Goal: Task Accomplishment & Management: Manage account settings

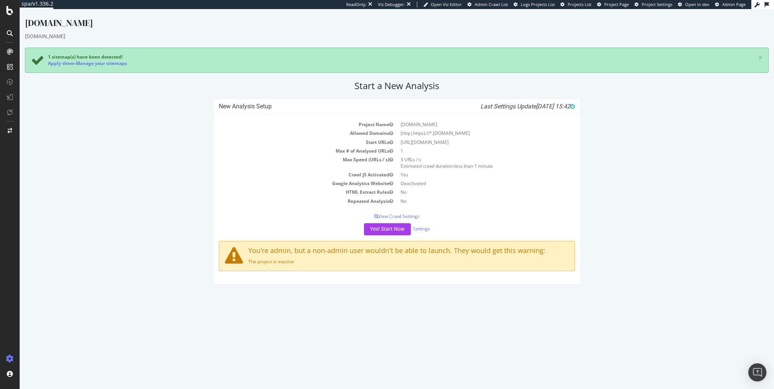
drag, startPoint x: 399, startPoint y: 141, endPoint x: 470, endPoint y: 141, distance: 70.3
click at [470, 141] on td "[URL][DOMAIN_NAME]" at bounding box center [486, 142] width 178 height 9
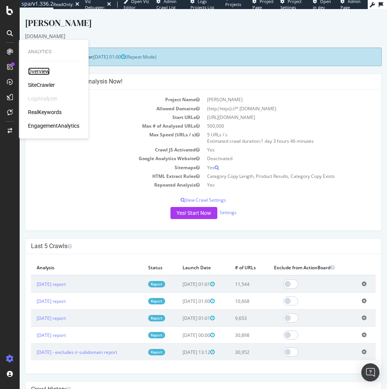
click at [40, 68] on div "Overview" at bounding box center [39, 72] width 22 height 8
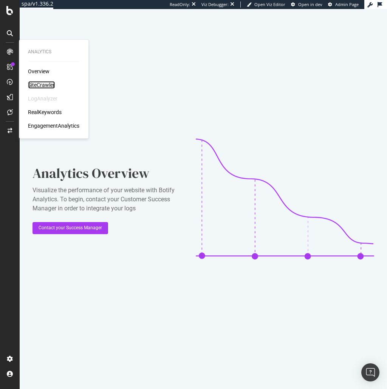
click at [40, 88] on div "SiteCrawler" at bounding box center [41, 85] width 27 height 8
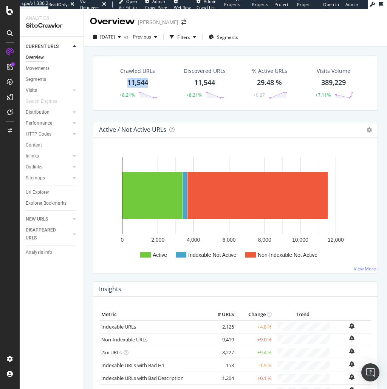
drag, startPoint x: 124, startPoint y: 82, endPoint x: 148, endPoint y: 83, distance: 24.2
click at [148, 83] on div "Crawled URLs 11,544 +8.21%" at bounding box center [137, 82] width 55 height 39
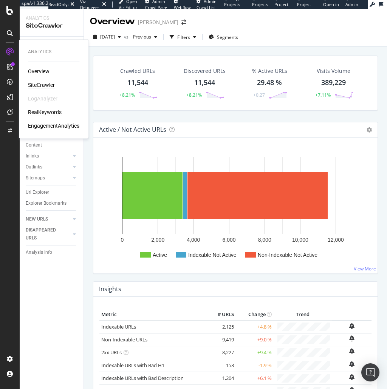
click at [50, 109] on div "RealKeywords" at bounding box center [45, 112] width 34 height 8
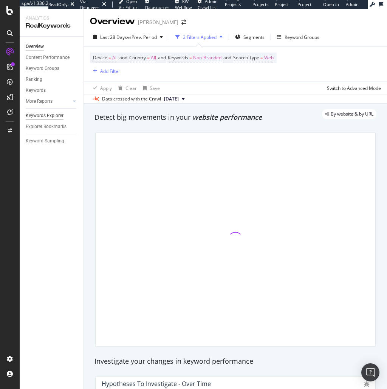
click at [37, 115] on div "Keywords Explorer" at bounding box center [45, 116] width 38 height 8
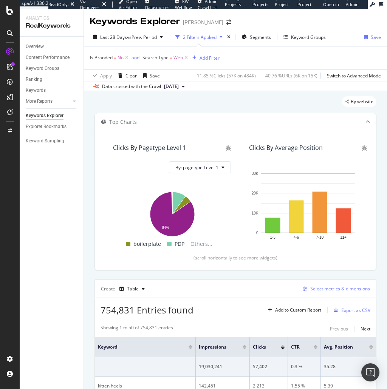
click at [322, 286] on div "Select metrics & dimensions" at bounding box center [340, 289] width 60 height 6
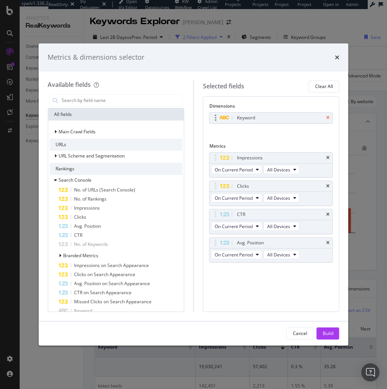
click at [326, 119] on icon "times" at bounding box center [327, 118] width 3 height 5
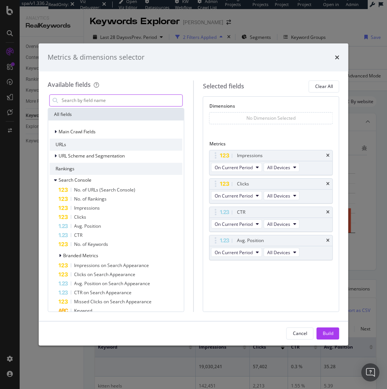
click at [95, 99] on input "modal" at bounding box center [121, 100] width 121 height 11
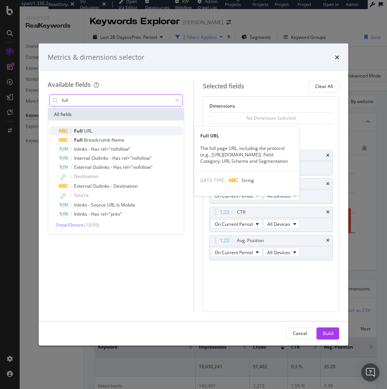
type input "full"
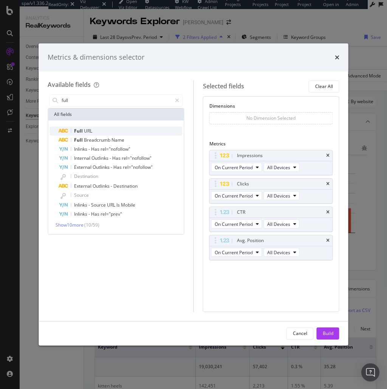
click at [96, 128] on div "Full URL" at bounding box center [121, 131] width 124 height 9
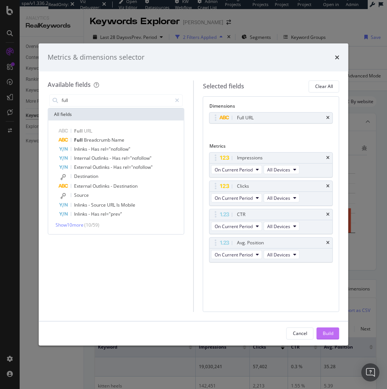
click at [331, 332] on div "Build" at bounding box center [328, 333] width 11 height 6
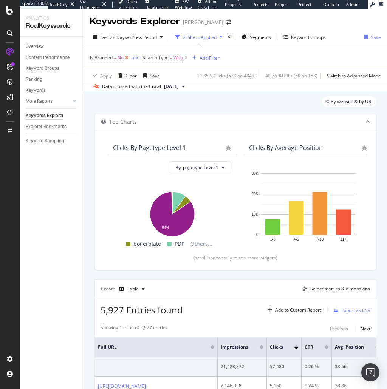
click at [125, 57] on icon at bounding box center [127, 58] width 6 height 8
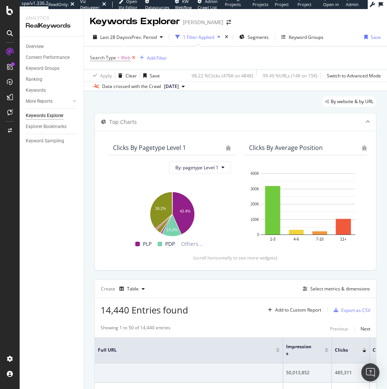
click at [131, 59] on icon at bounding box center [133, 58] width 6 height 8
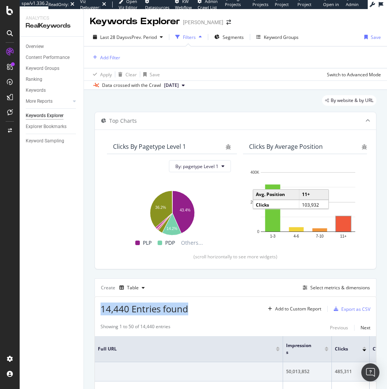
drag, startPoint x: 101, startPoint y: 309, endPoint x: 196, endPoint y: 306, distance: 95.2
click at [196, 306] on div "14,440 Entries found Add to Custom Report Export as CSV" at bounding box center [235, 306] width 281 height 19
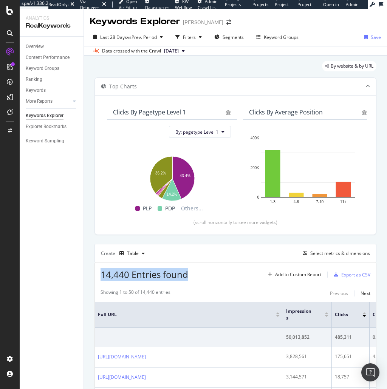
click at [213, 271] on div "14,440 Entries found Add to Custom Report Export as CSV" at bounding box center [235, 272] width 281 height 19
drag, startPoint x: 99, startPoint y: 275, endPoint x: 198, endPoint y: 275, distance: 98.6
click at [198, 275] on div "14,440 Entries found Add to Custom Report Export as CSV" at bounding box center [235, 272] width 281 height 19
copy span "14,440 Entries found"
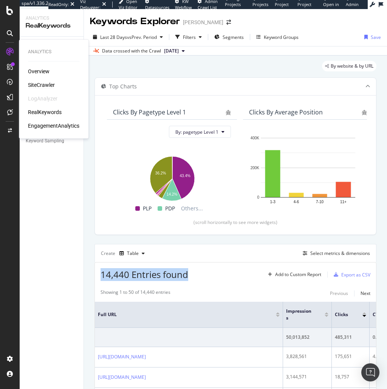
click at [43, 85] on div "SiteCrawler" at bounding box center [41, 85] width 27 height 8
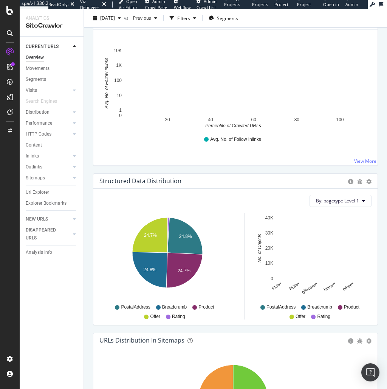
scroll to position [1269, 0]
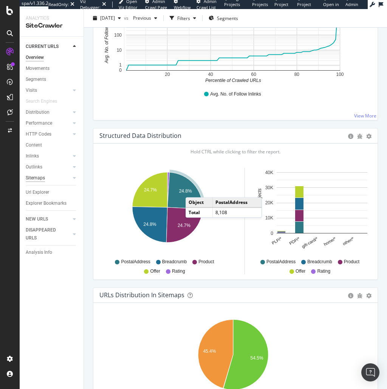
click at [41, 177] on div "Sitemaps" at bounding box center [35, 178] width 19 height 8
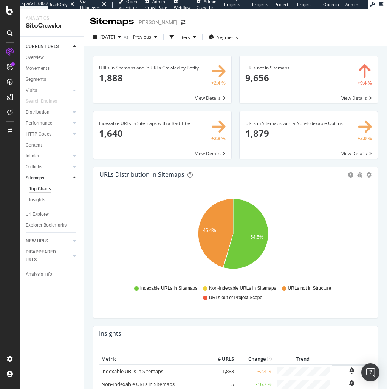
click at [116, 132] on span at bounding box center [162, 134] width 138 height 47
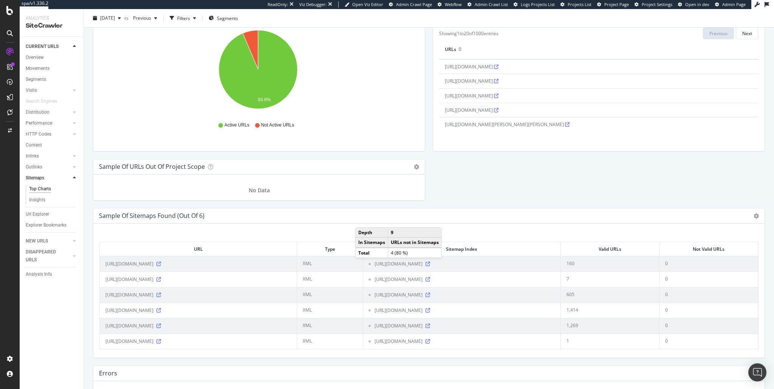
scroll to position [743, 0]
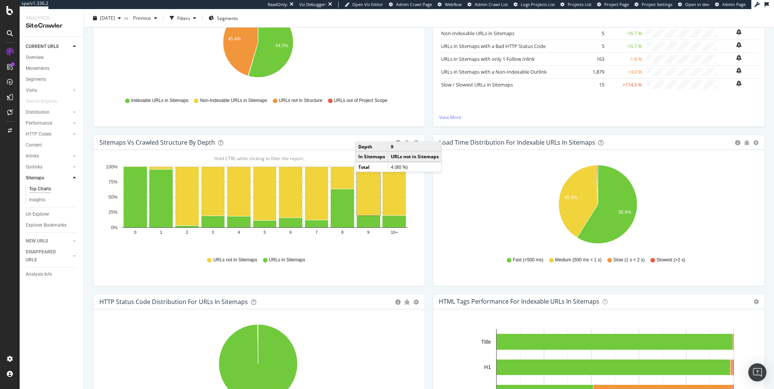
scroll to position [0, 0]
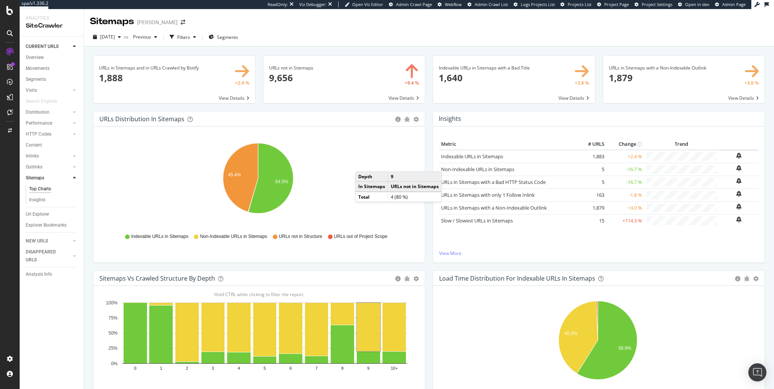
click at [393, 159] on icon "45.4% 54.5%" at bounding box center [257, 183] width 317 height 88
click at [344, 151] on icon "45.4% 54.5%" at bounding box center [257, 183] width 317 height 88
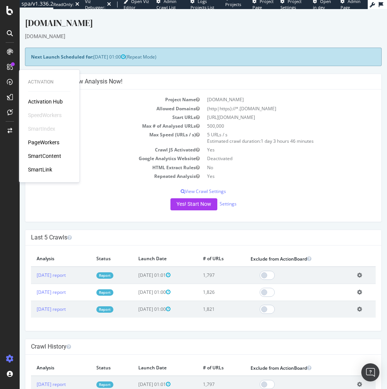
click at [319, 53] on div "Next Launch Scheduled for: [DATE] 01:00 (Repeat Mode)" at bounding box center [203, 57] width 357 height 19
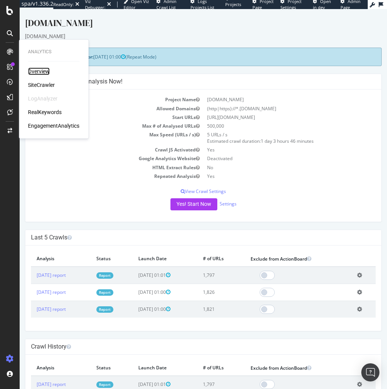
click at [37, 74] on div "Overview" at bounding box center [39, 72] width 22 height 8
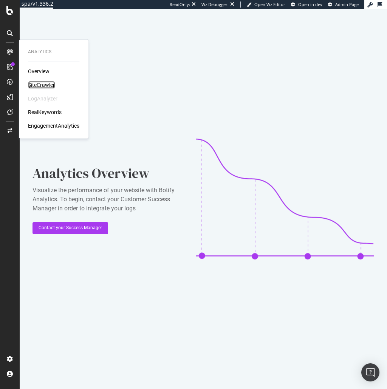
click at [41, 84] on div "SiteCrawler" at bounding box center [41, 85] width 27 height 8
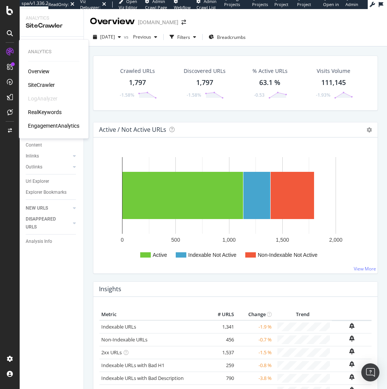
click at [41, 112] on div "RealKeywords" at bounding box center [45, 112] width 34 height 8
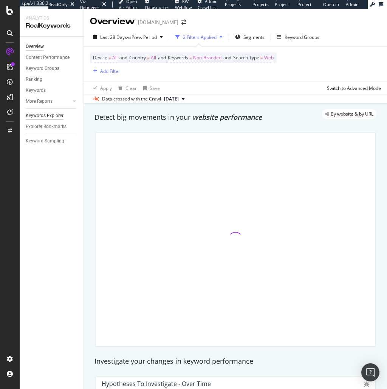
click at [44, 116] on div "Keywords Explorer" at bounding box center [45, 116] width 38 height 8
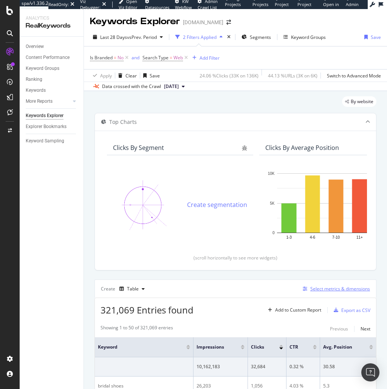
click at [327, 287] on div "Select metrics & dimensions" at bounding box center [340, 289] width 60 height 6
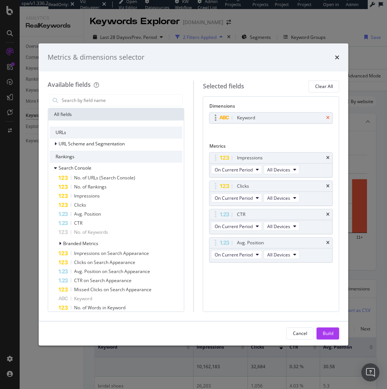
click at [326, 118] on icon "times" at bounding box center [327, 118] width 3 height 5
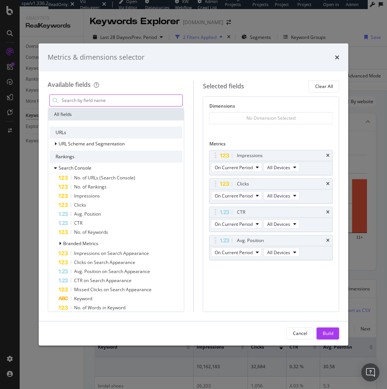
click at [107, 99] on input "modal" at bounding box center [121, 100] width 121 height 11
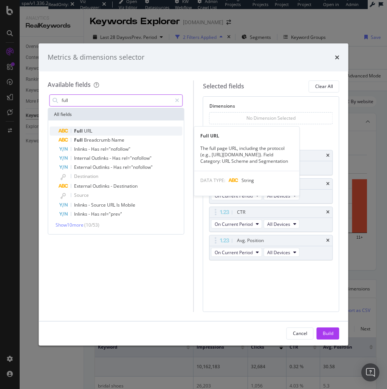
type input "full"
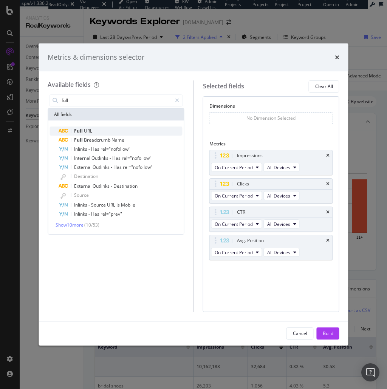
click at [90, 131] on span "URL" at bounding box center [88, 131] width 8 height 6
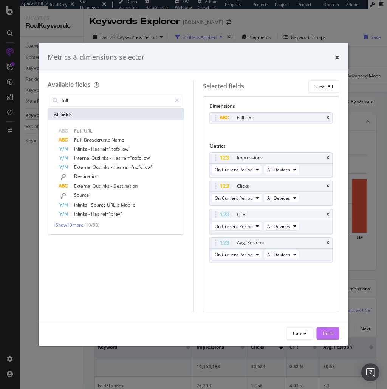
click at [333, 333] on button "Build" at bounding box center [328, 334] width 23 height 12
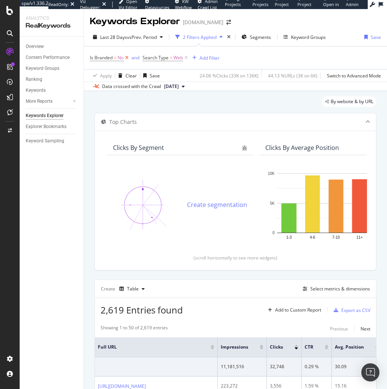
click at [127, 59] on icon at bounding box center [127, 58] width 6 height 8
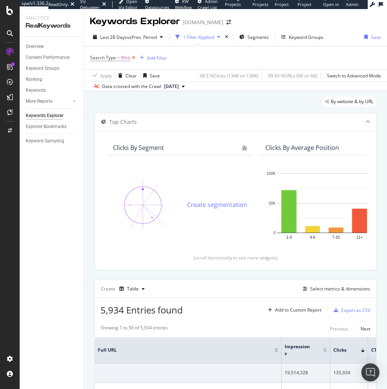
click at [132, 57] on icon at bounding box center [133, 58] width 6 height 8
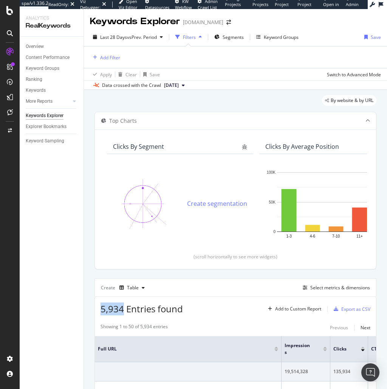
drag, startPoint x: 97, startPoint y: 305, endPoint x: 121, endPoint y: 310, distance: 23.9
click at [121, 310] on div "5,934 Entries found Add to Custom Report Export as CSV" at bounding box center [235, 306] width 281 height 19
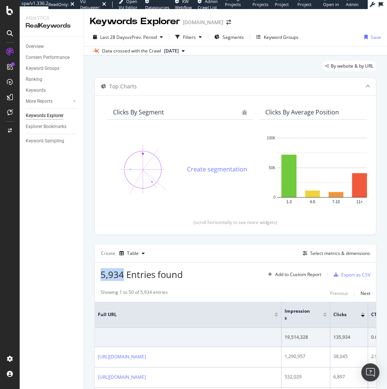
copy span "5,934"
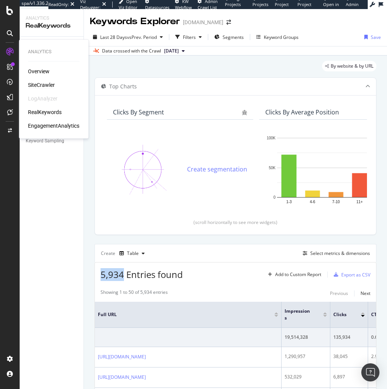
click at [47, 83] on div "SiteCrawler" at bounding box center [41, 85] width 27 height 8
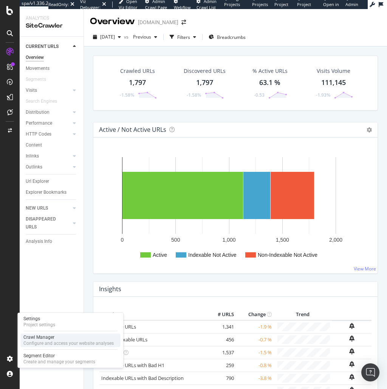
click at [41, 337] on div "Crawl Manager" at bounding box center [68, 337] width 90 height 6
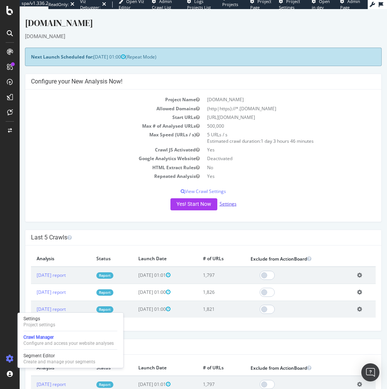
click at [226, 202] on link "Settings" at bounding box center [227, 204] width 17 height 6
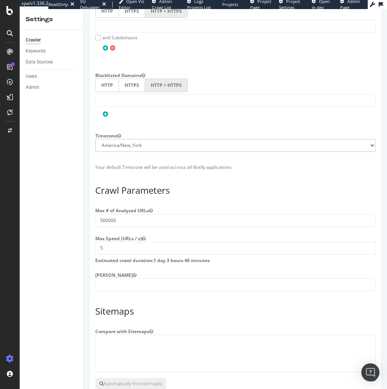
scroll to position [476, 0]
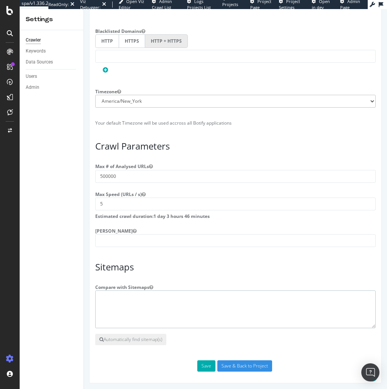
click at [167, 304] on textarea at bounding box center [235, 310] width 280 height 38
paste textarea "https://www.dolcevita.com/sitemap.xml"
click at [102, 297] on textarea "https://www.dolcevita.com/sitemap.xml" at bounding box center [235, 310] width 280 height 38
type textarea "https://www.dolcevita.com/sitemap.xml"
click at [239, 362] on input "Save & Back to Project" at bounding box center [244, 365] width 55 height 11
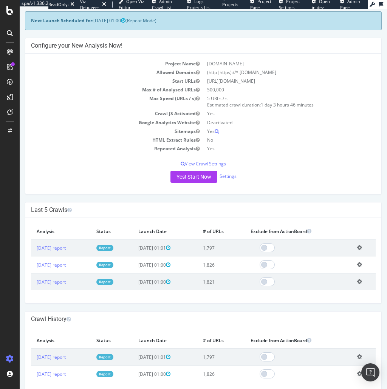
scroll to position [67, 0]
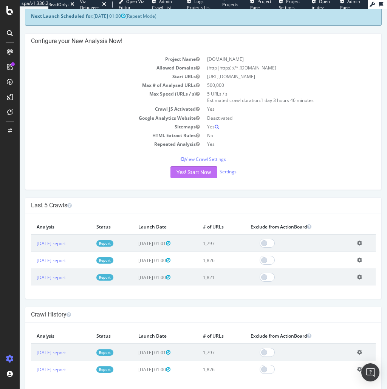
click at [199, 174] on button "Yes! Start Now" at bounding box center [193, 172] width 47 height 12
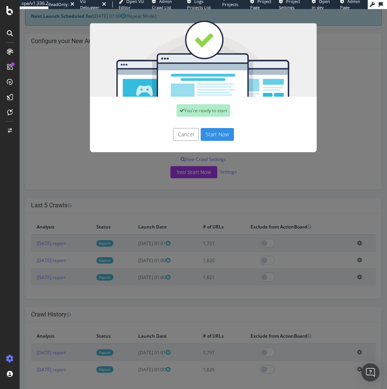
click at [226, 131] on button "Start Now" at bounding box center [217, 134] width 33 height 13
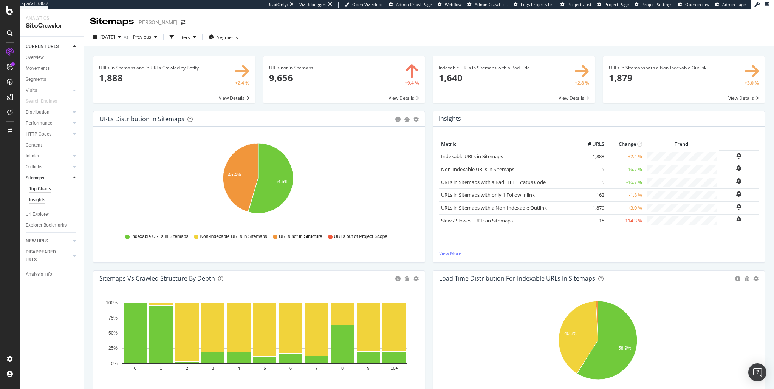
click at [39, 199] on div "Insights" at bounding box center [37, 200] width 16 height 8
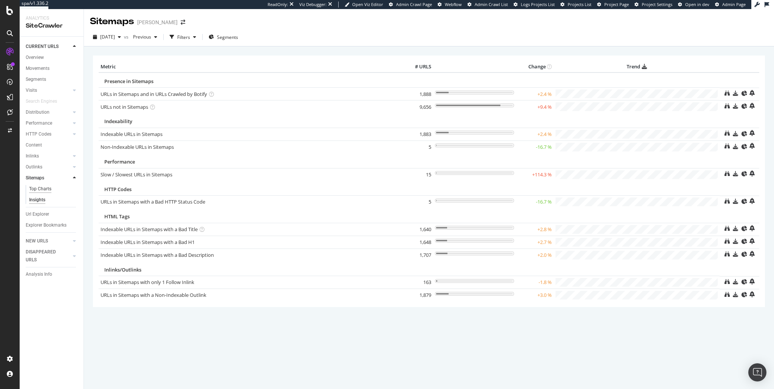
click at [39, 187] on div "Top Charts" at bounding box center [40, 189] width 22 height 8
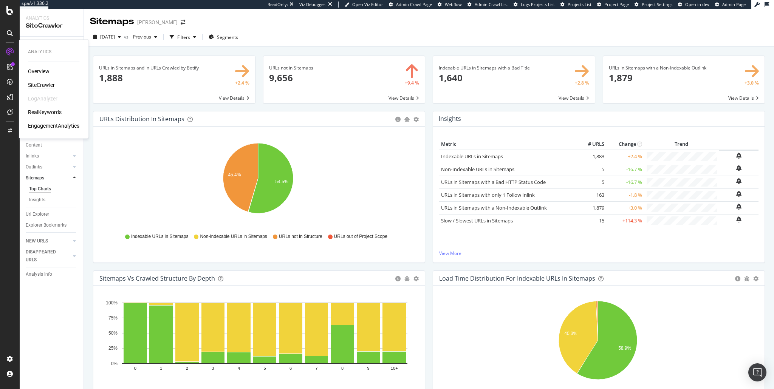
click at [41, 71] on div "Overview" at bounding box center [39, 72] width 22 height 8
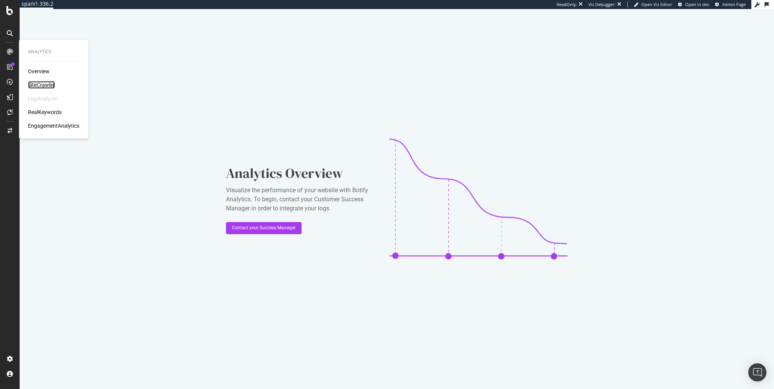
click at [39, 83] on div "SiteCrawler" at bounding box center [41, 85] width 27 height 8
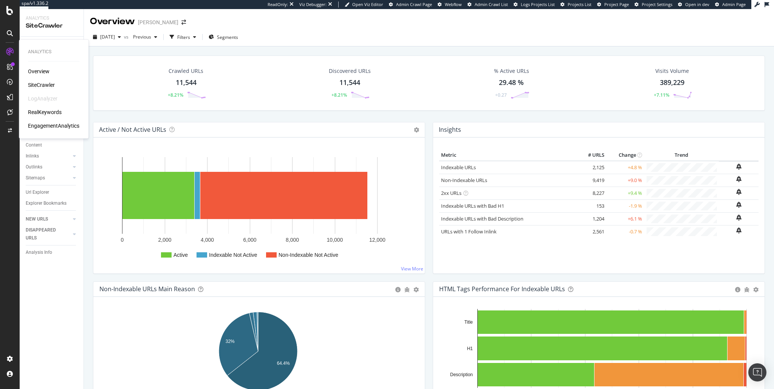
click at [44, 112] on div "RealKeywords" at bounding box center [45, 112] width 34 height 8
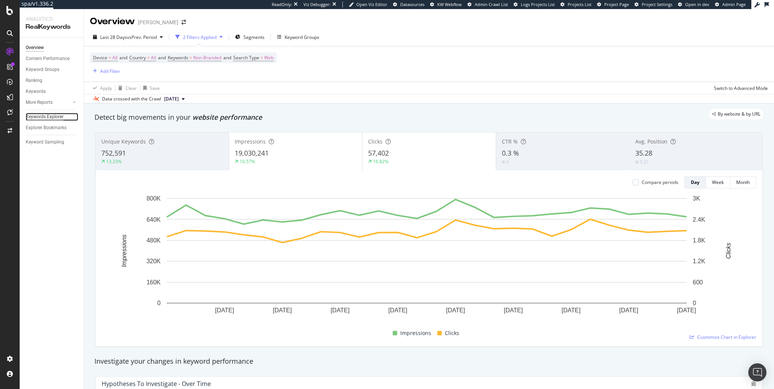
click at [46, 118] on div "Keywords Explorer" at bounding box center [45, 117] width 38 height 8
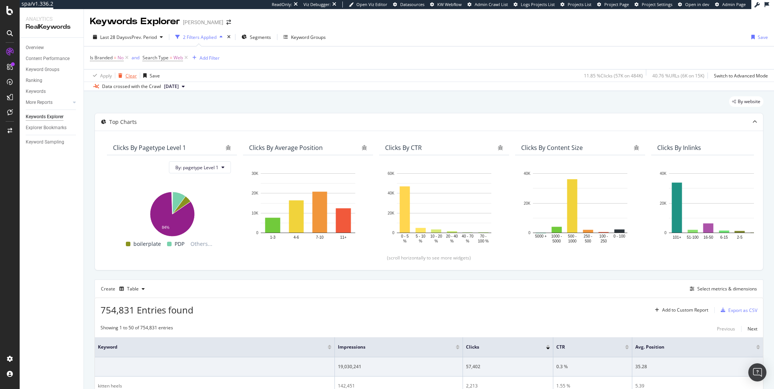
click at [130, 76] on div "Clear" at bounding box center [130, 76] width 11 height 6
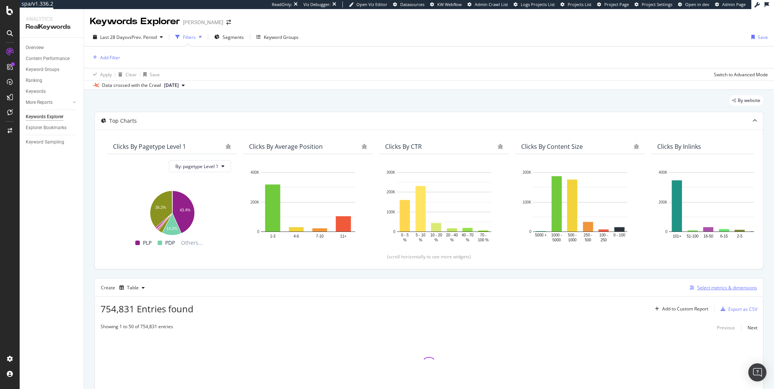
click at [703, 287] on div "Select metrics & dimensions" at bounding box center [727, 287] width 60 height 6
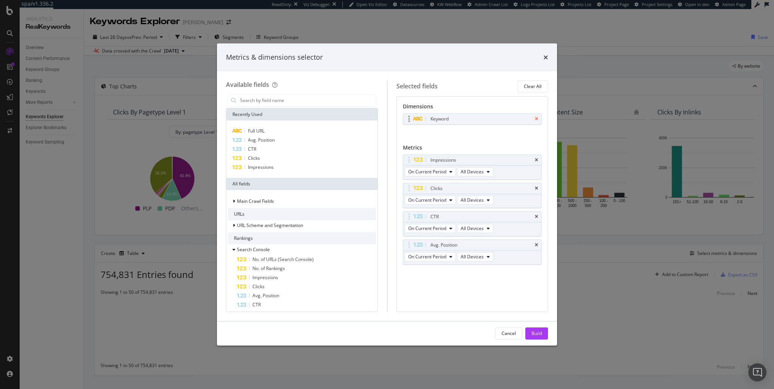
click at [536, 121] on icon "times" at bounding box center [536, 119] width 3 height 5
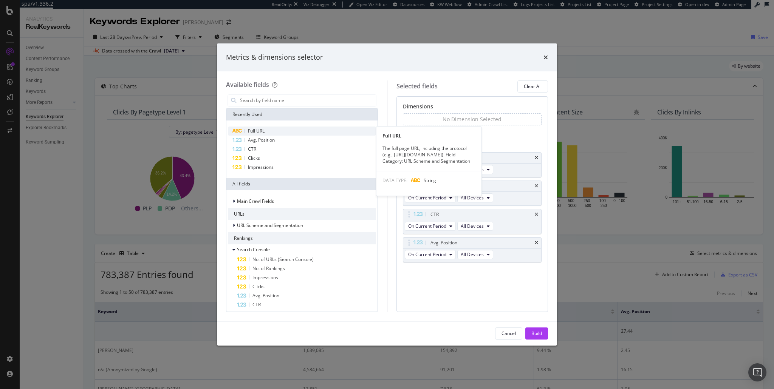
click at [260, 132] on span "Full URL" at bounding box center [256, 131] width 17 height 6
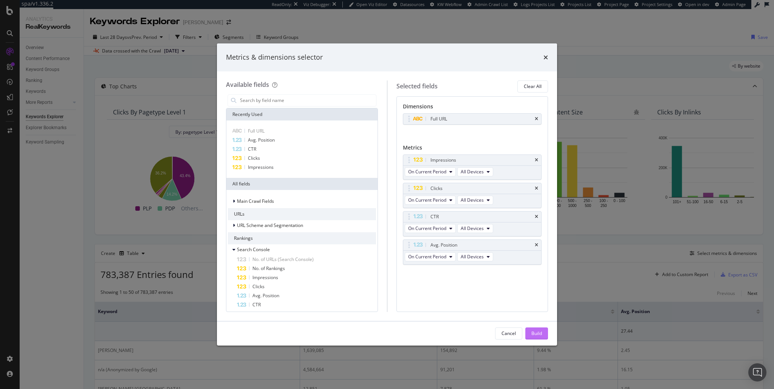
click at [535, 333] on div "Build" at bounding box center [536, 333] width 11 height 6
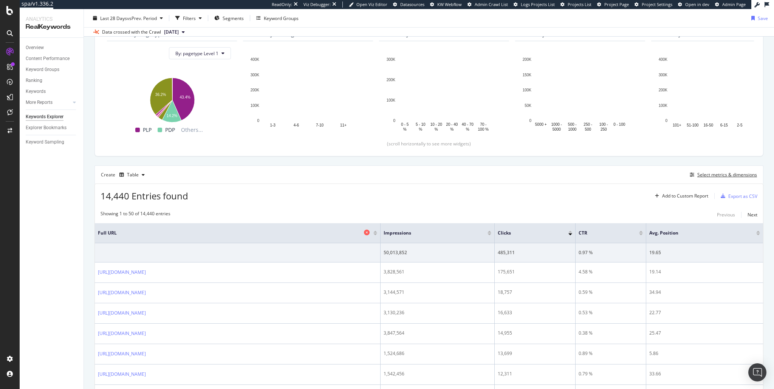
scroll to position [91, 0]
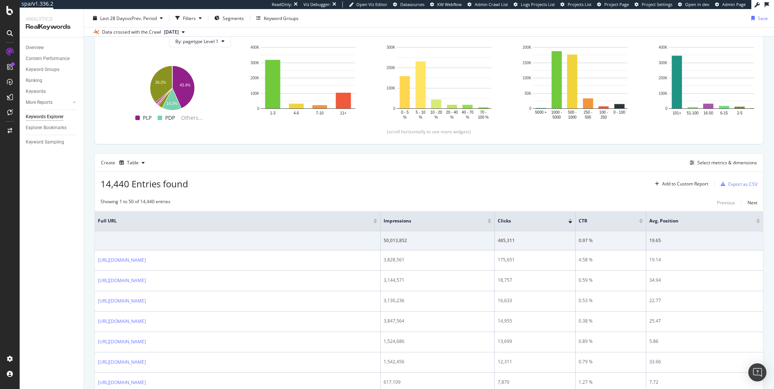
click at [491, 219] on div at bounding box center [489, 220] width 4 height 2
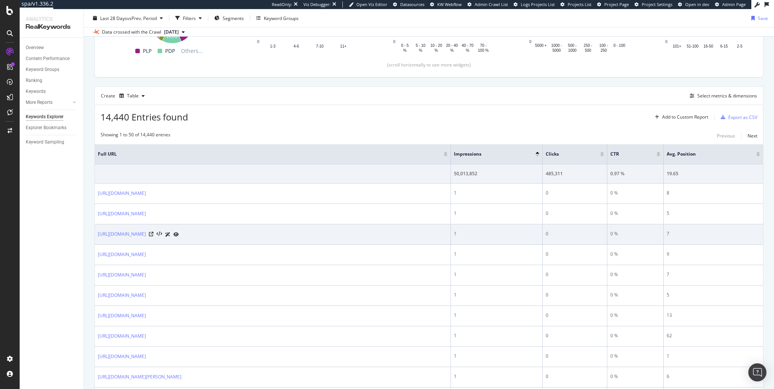
scroll to position [163, 0]
